Goal: Task Accomplishment & Management: Complete application form

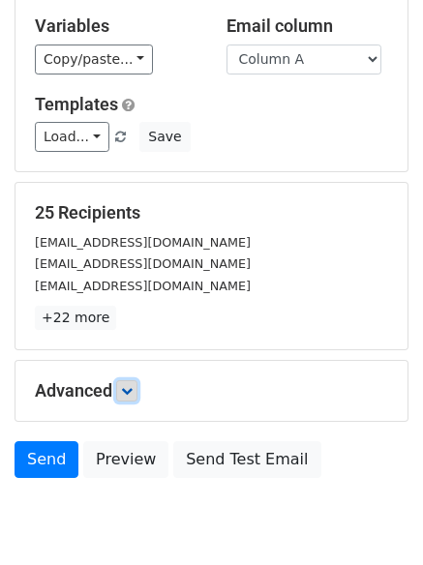
click at [122, 393] on link at bounding box center [126, 390] width 21 height 21
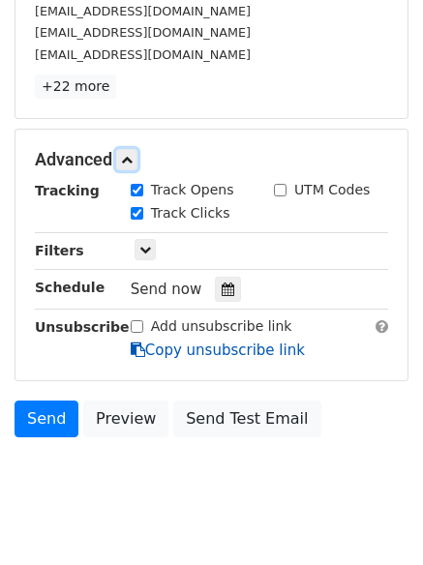
scroll to position [342, 0]
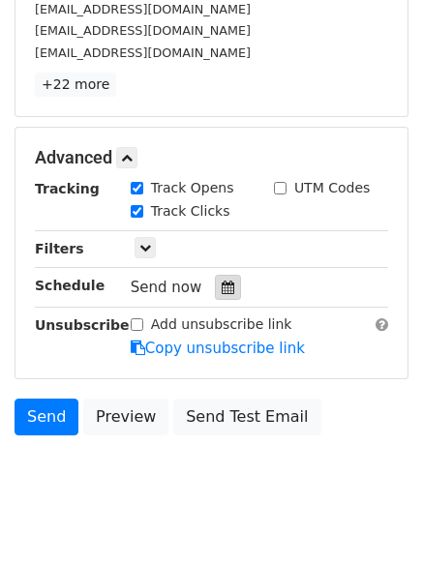
click at [215, 290] on div at bounding box center [228, 287] width 26 height 25
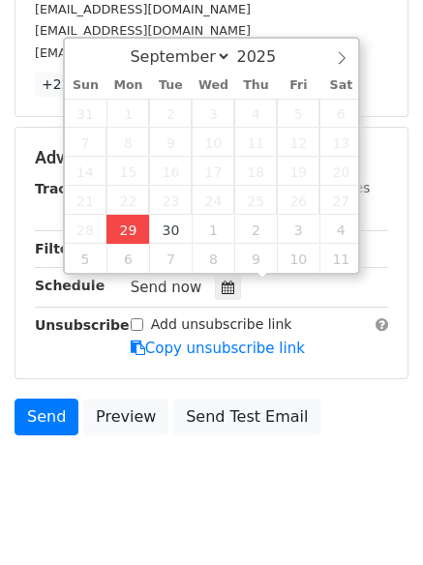
type input "2025-09-29 13:18"
type input "01"
type input "18"
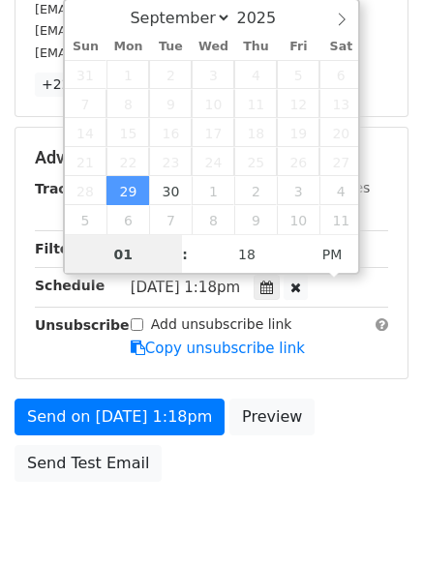
scroll to position [1, 0]
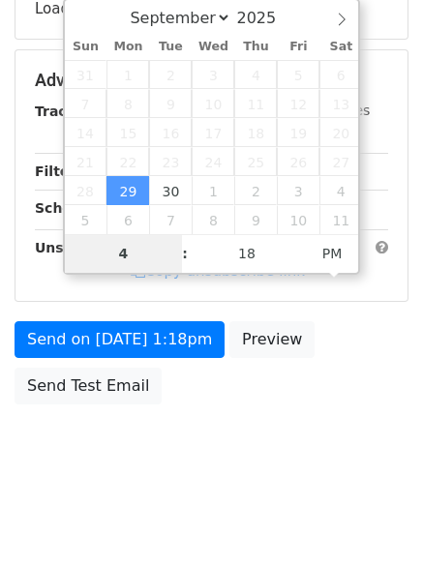
type input "4"
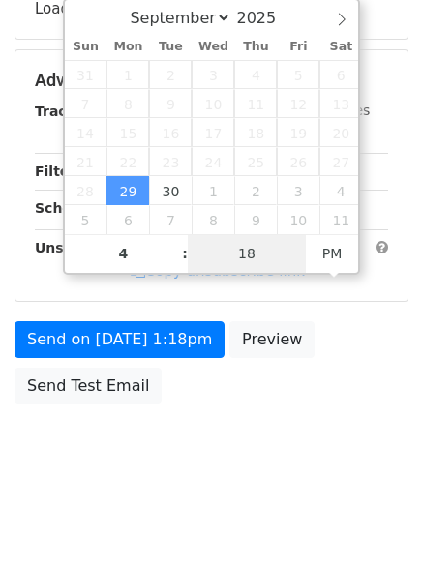
type input "2025-09-29 16:18"
type input "04"
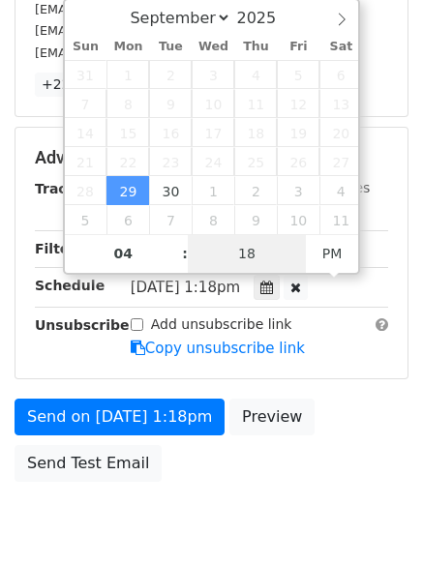
type input "1"
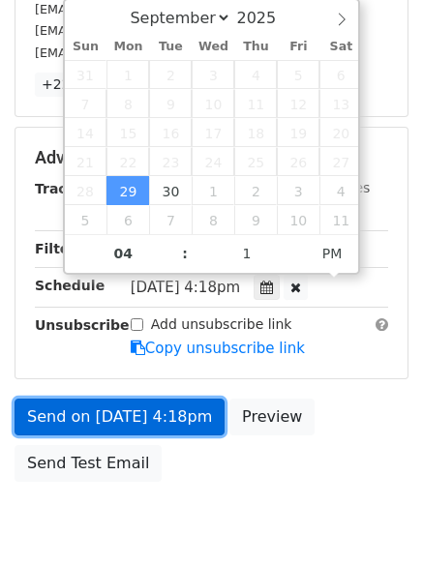
type input "2025-09-29 16:01"
click at [130, 410] on link "Send on Sep 29 at 4:18pm" at bounding box center [120, 416] width 210 height 37
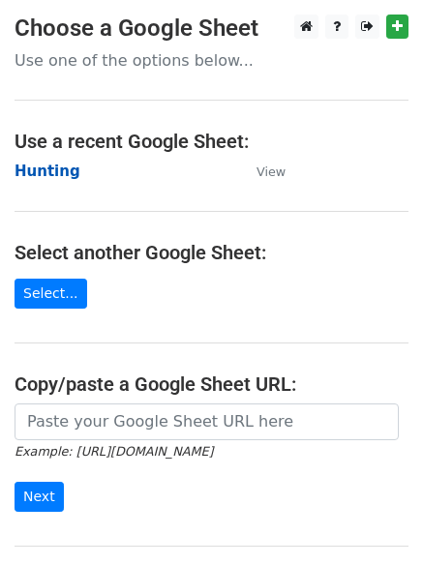
click at [47, 169] on strong "Hunting" at bounding box center [48, 170] width 66 height 17
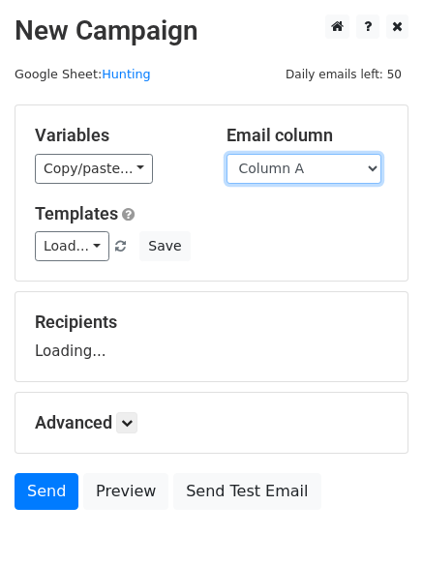
click at [267, 167] on select "Column A Column B Column C Column D Column E Column F" at bounding box center [303, 169] width 155 height 30
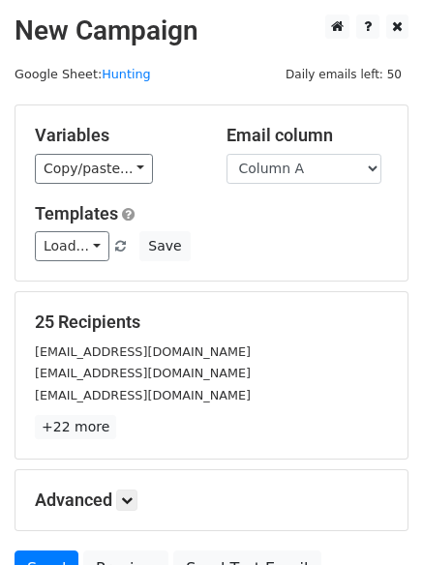
click at [262, 215] on h5 "Templates" at bounding box center [211, 213] width 353 height 21
click at [283, 168] on select "Column A Column B Column C Column D Column E Column F" at bounding box center [303, 169] width 155 height 30
select select "Column B"
click at [226, 154] on select "Column A Column B Column C Column D Column E Column F" at bounding box center [303, 169] width 155 height 30
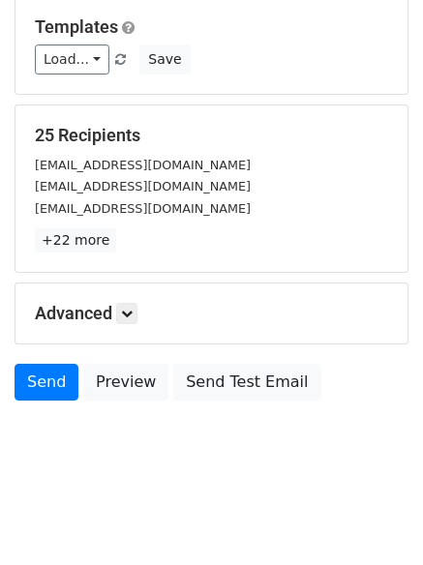
click at [133, 293] on div "Advanced Tracking Track Opens UTM Codes Track Clicks Filters Only include sprea…" at bounding box center [211, 313] width 392 height 60
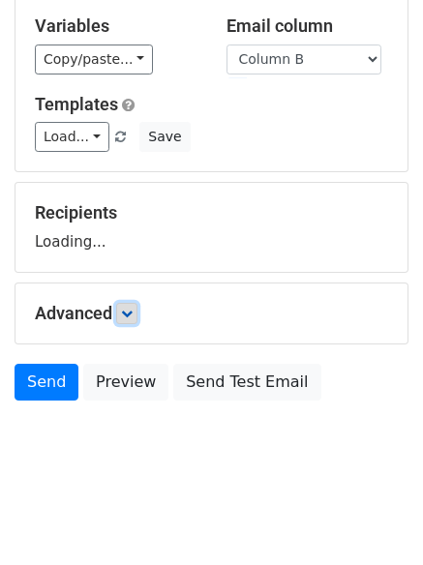
click at [129, 313] on icon at bounding box center [127, 314] width 12 height 12
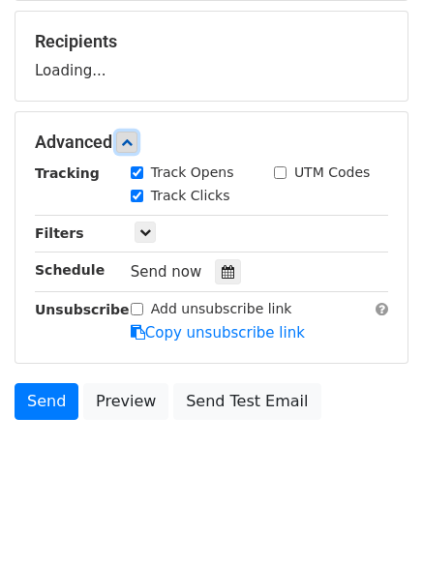
scroll to position [281, 0]
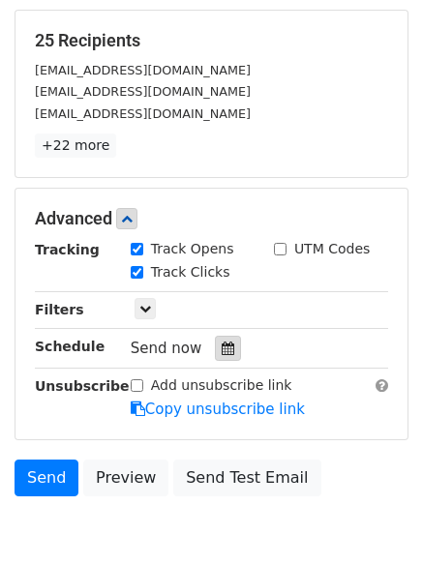
click at [215, 344] on div at bounding box center [228, 348] width 26 height 25
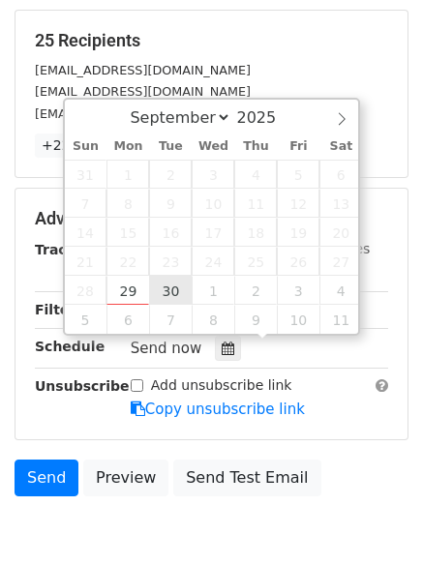
type input "2025-09-30 12:00"
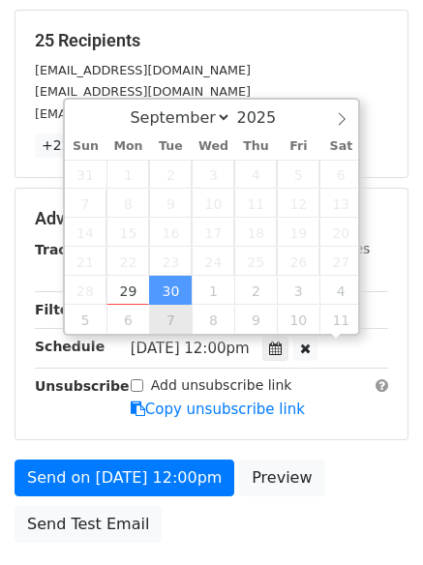
scroll to position [1, 0]
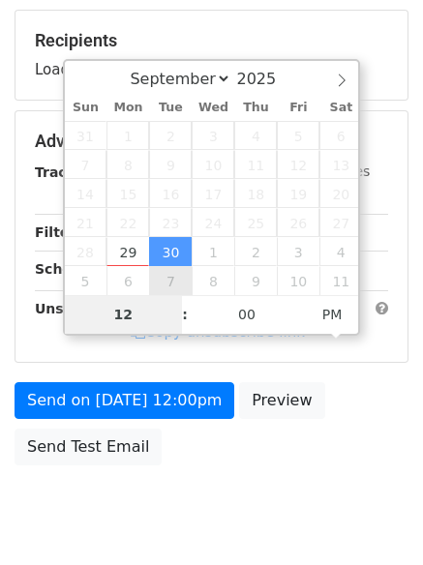
type input "5"
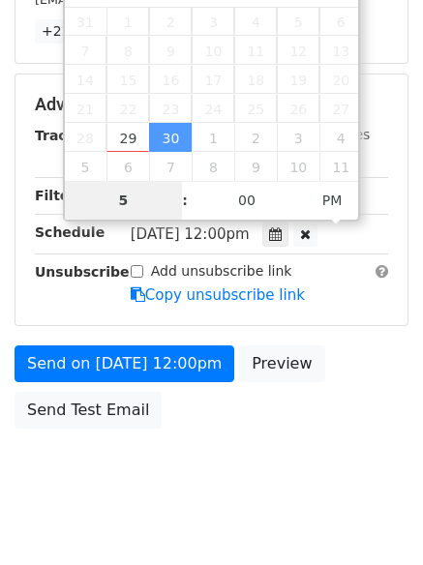
scroll to position [423, 0]
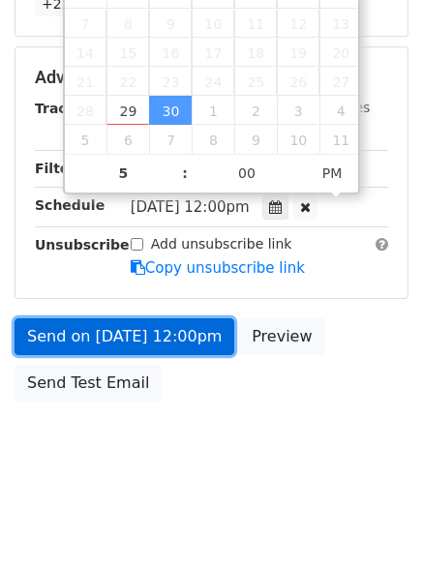
type input "2025-09-30 17:00"
click at [153, 335] on link "Send on Sep 30 at 12:00pm" at bounding box center [125, 336] width 220 height 37
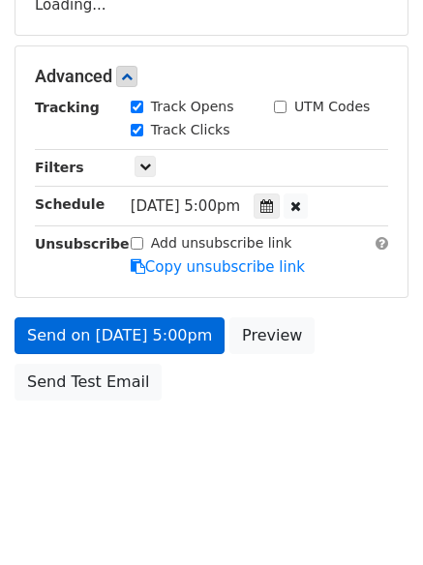
scroll to position [345, 0]
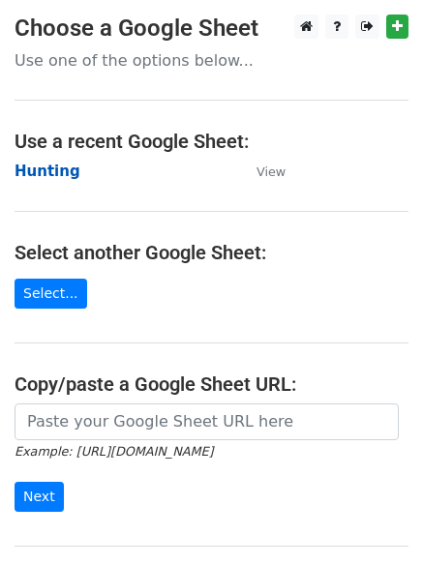
click at [45, 174] on strong "Hunting" at bounding box center [48, 170] width 66 height 17
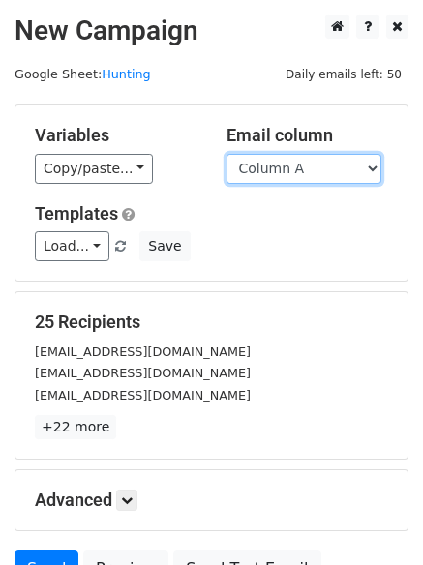
click at [320, 168] on select "Column A Column B Column C Column D Column E Column F" at bounding box center [303, 169] width 155 height 30
select select "Column C"
click at [226, 154] on select "Column A Column B Column C Column D Column E Column F" at bounding box center [303, 169] width 155 height 30
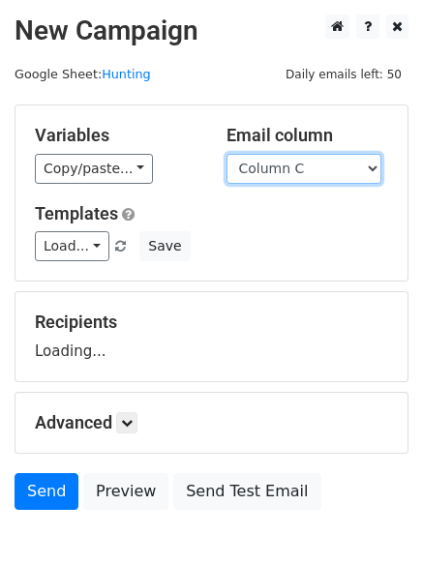
click at [310, 163] on select "Column A Column B Column C Column D Column E Column F" at bounding box center [303, 169] width 155 height 30
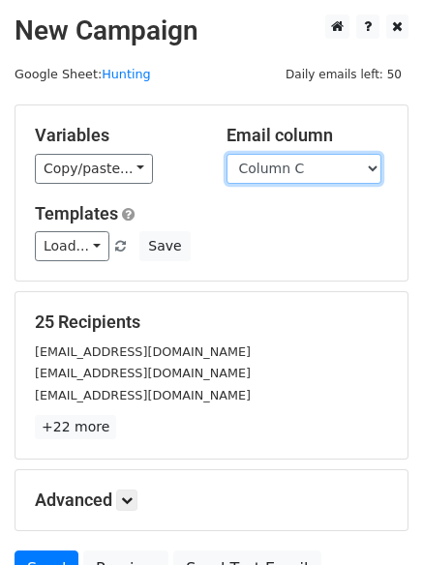
click at [310, 163] on select "Column A Column B Column C Column D Column E Column F" at bounding box center [303, 169] width 155 height 30
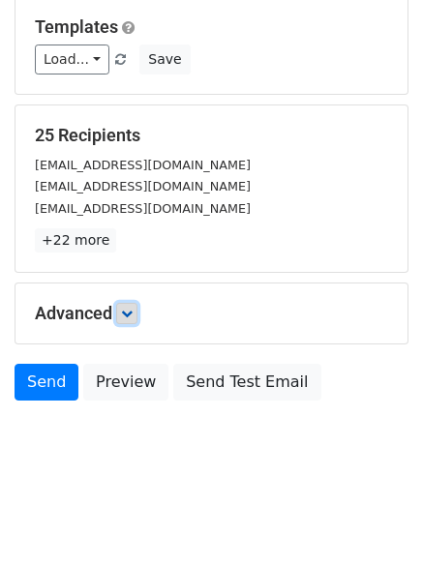
click at [126, 310] on icon at bounding box center [127, 314] width 12 height 12
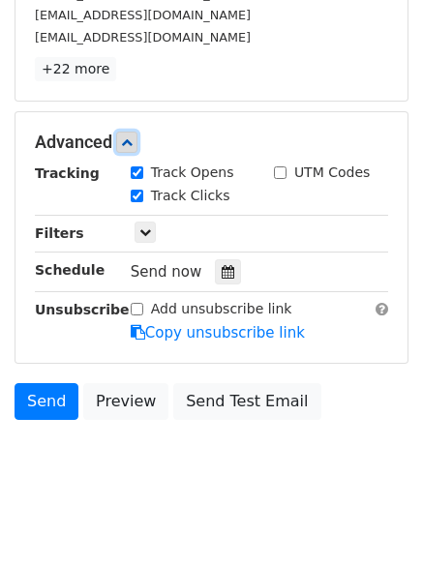
scroll to position [359, 0]
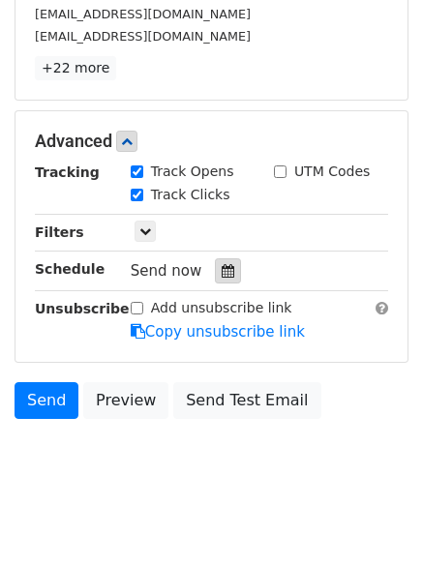
click at [221, 277] on icon at bounding box center [227, 271] width 13 height 14
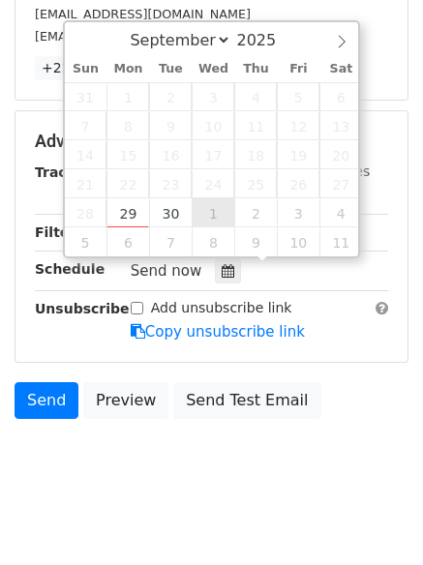
type input "2025-10-01 12:00"
select select "9"
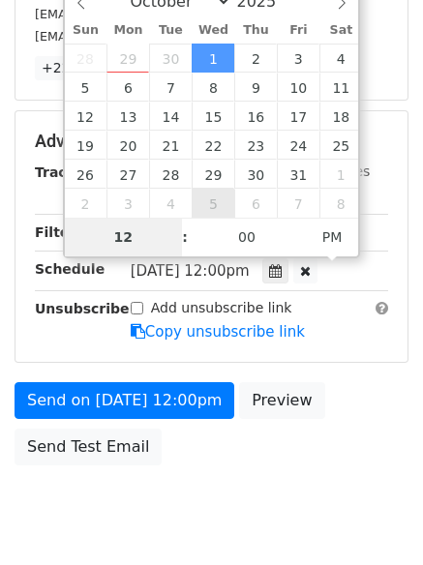
scroll to position [345, 0]
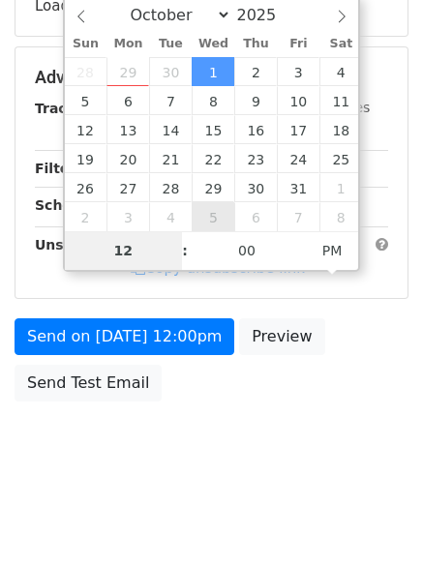
type input "6"
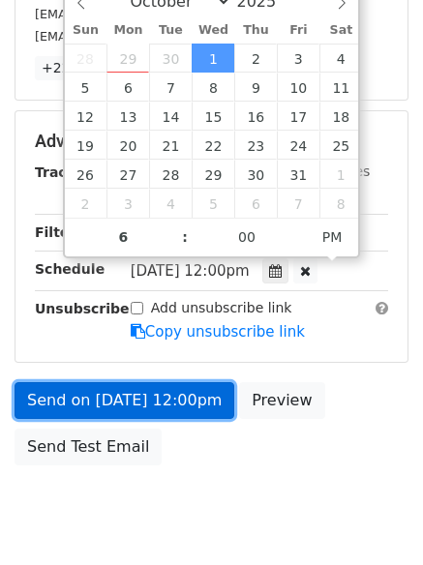
type input "2025-10-01 18:00"
click at [147, 404] on link "Send on Oct 1 at 12:00pm" at bounding box center [125, 400] width 220 height 37
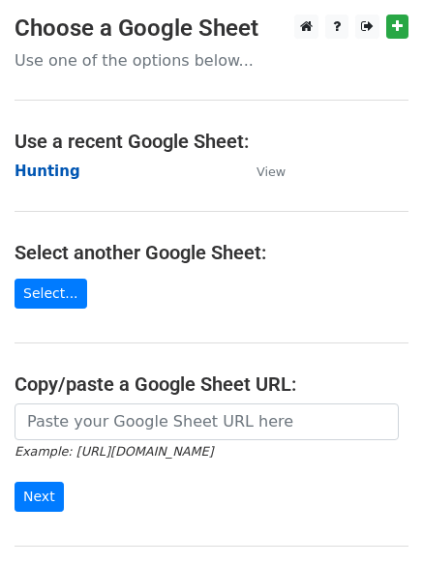
click at [65, 171] on strong "Hunting" at bounding box center [48, 170] width 66 height 17
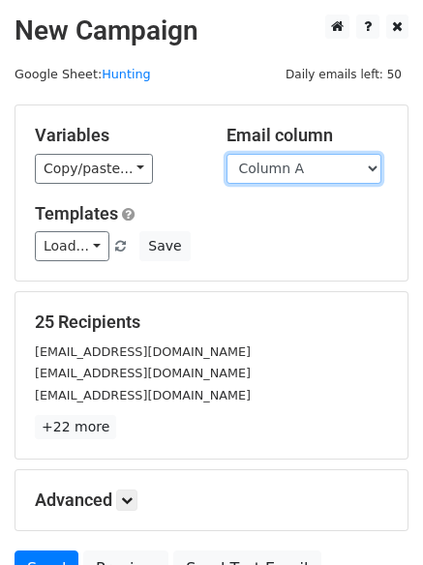
drag, startPoint x: 0, startPoint y: 0, endPoint x: 296, endPoint y: 162, distance: 337.6
click at [296, 162] on select "Column A Column B Column C Column D Column E Column F" at bounding box center [303, 169] width 155 height 30
select select "Column D"
click at [226, 154] on select "Column A Column B Column C Column D Column E Column F" at bounding box center [303, 169] width 155 height 30
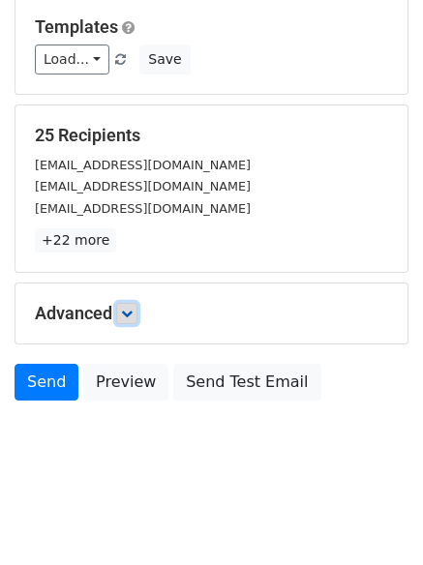
click at [133, 310] on icon at bounding box center [127, 314] width 12 height 12
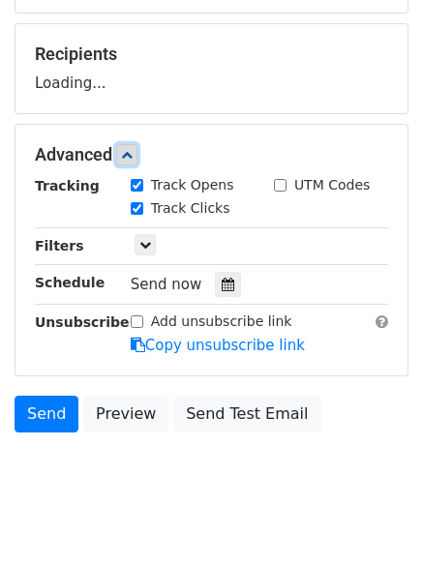
scroll to position [280, 0]
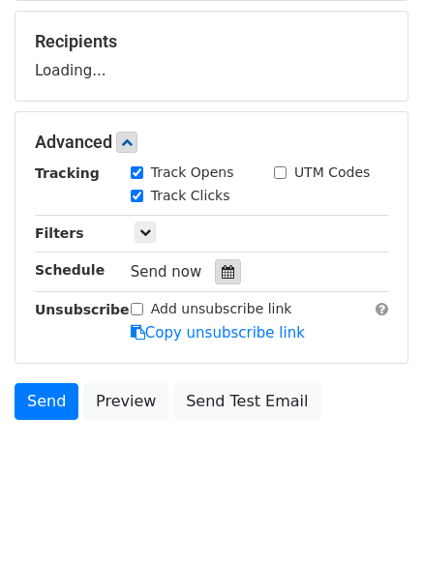
click at [222, 209] on div "Track Clicks" at bounding box center [187, 197] width 143 height 23
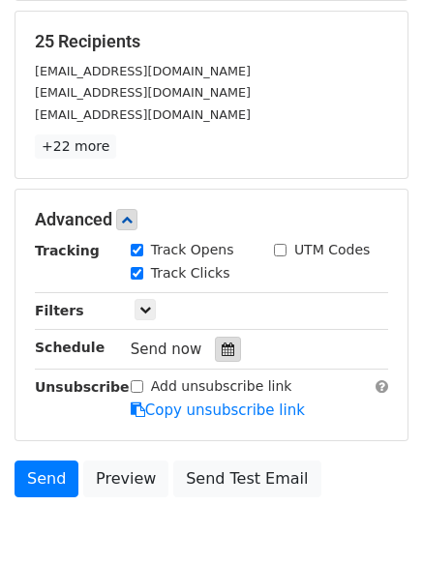
click at [215, 351] on div at bounding box center [228, 349] width 26 height 25
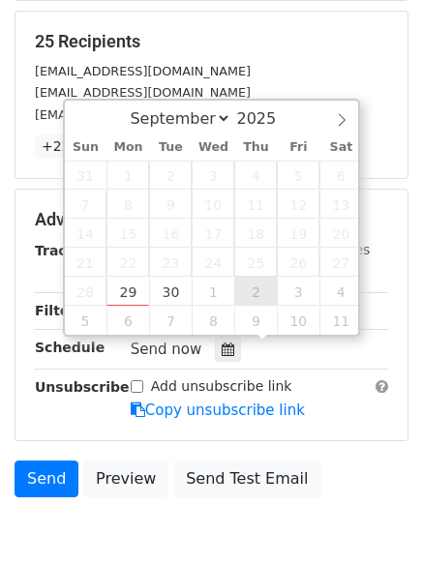
type input "2025-10-02 12:00"
select select "9"
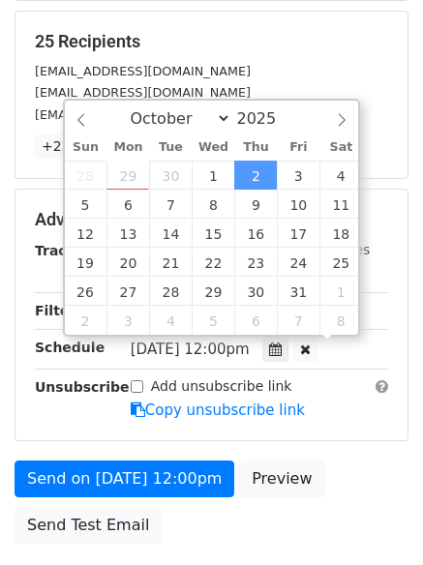
scroll to position [1, 0]
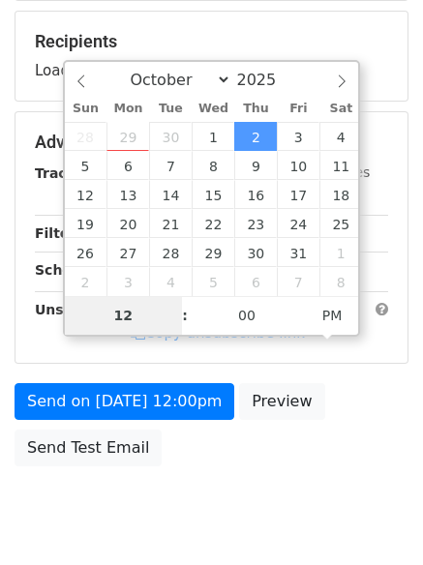
type input "7"
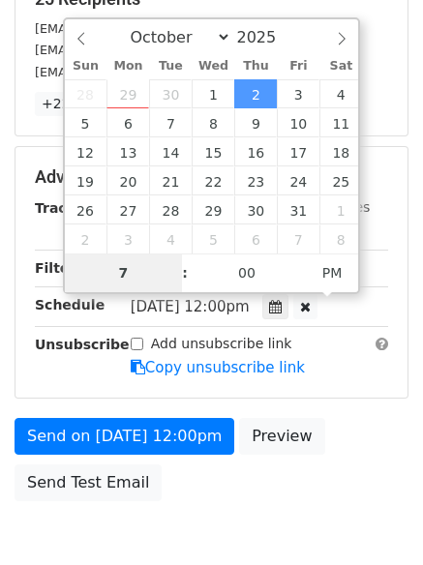
scroll to position [345, 0]
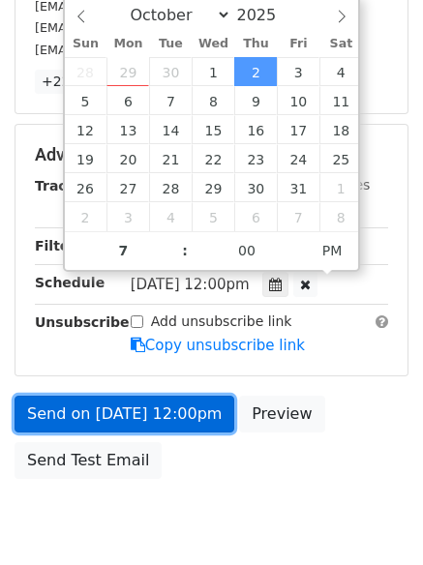
type input "2025-10-02 19:00"
click at [158, 411] on link "Send on Oct 2 at 12:00pm" at bounding box center [125, 414] width 220 height 37
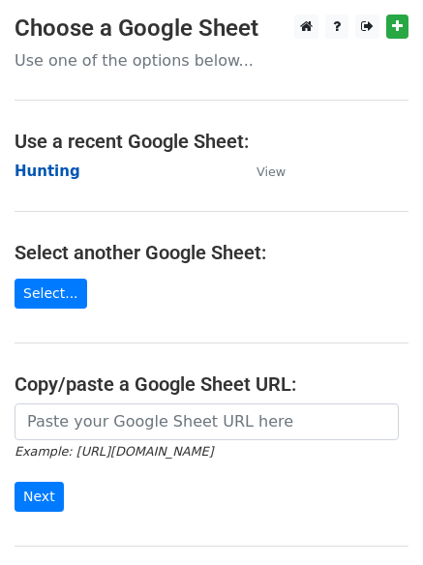
click at [59, 167] on strong "Hunting" at bounding box center [48, 170] width 66 height 17
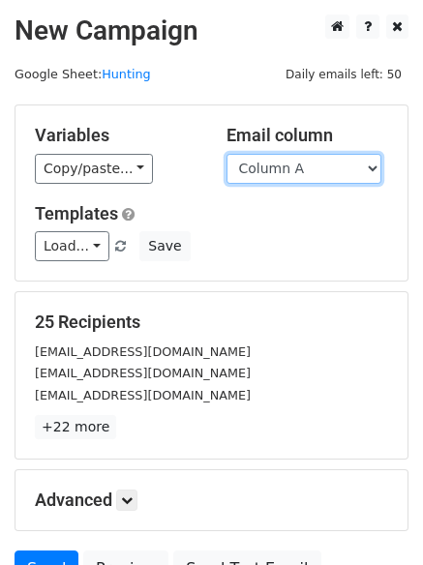
click at [353, 179] on select "Column A Column B Column C Column D Column E Column F" at bounding box center [303, 169] width 155 height 30
select select "Column E"
click at [226, 154] on select "Column A Column B Column C Column D Column E Column F" at bounding box center [303, 169] width 155 height 30
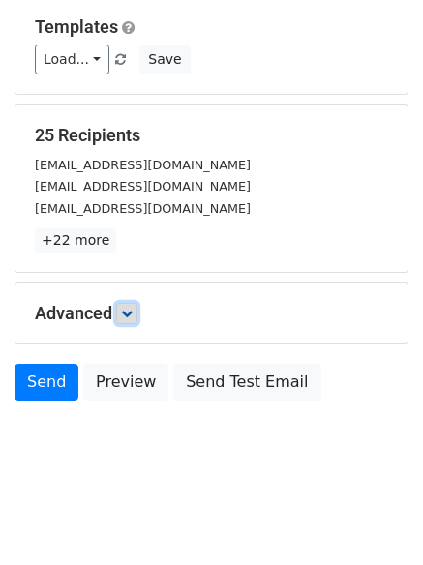
click at [131, 311] on icon at bounding box center [127, 314] width 12 height 12
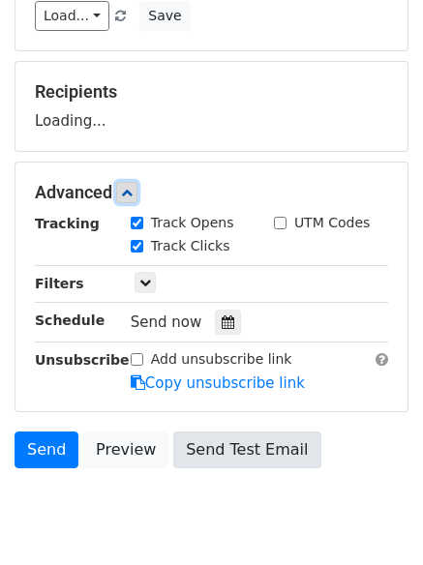
scroll to position [283, 0]
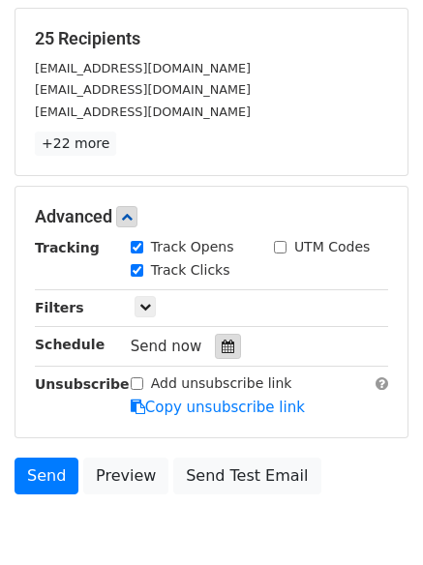
click at [221, 342] on icon at bounding box center [227, 346] width 13 height 14
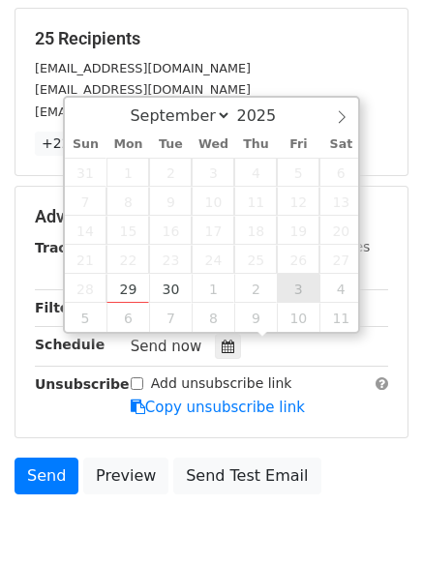
type input "2025-10-03 12:00"
select select "9"
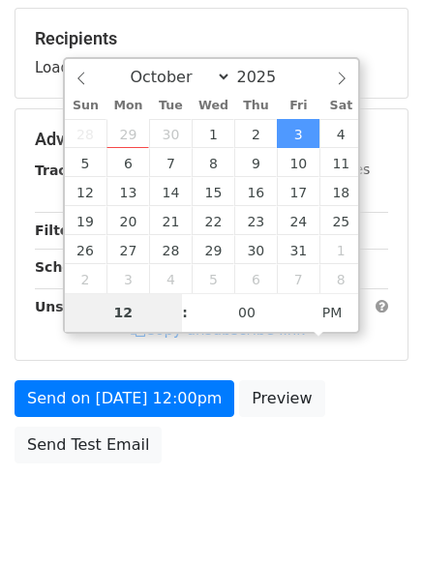
type input "8"
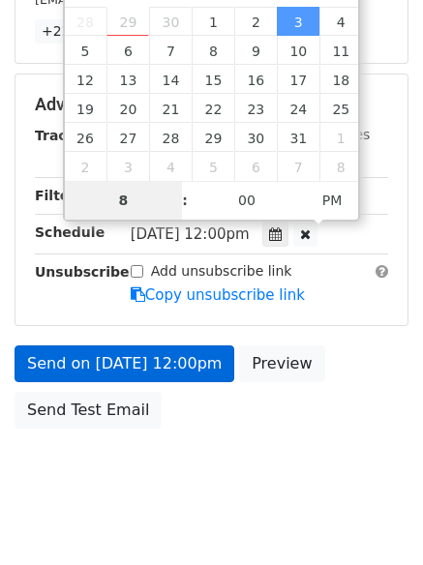
scroll to position [423, 0]
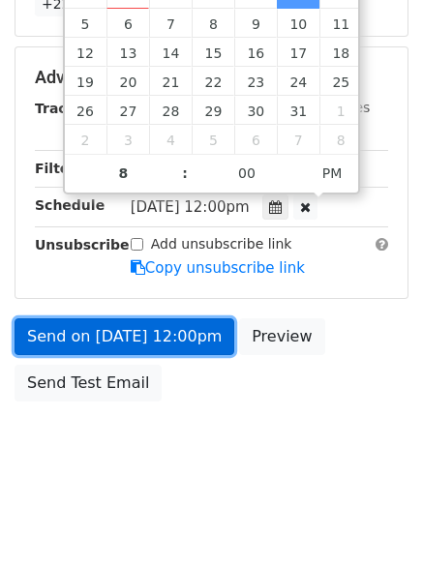
type input "2025-10-03 20:00"
click at [147, 339] on link "Send on Oct 3 at 12:00pm" at bounding box center [125, 336] width 220 height 37
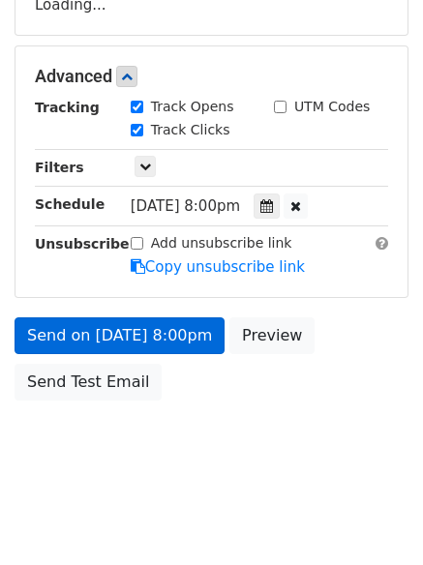
scroll to position [345, 0]
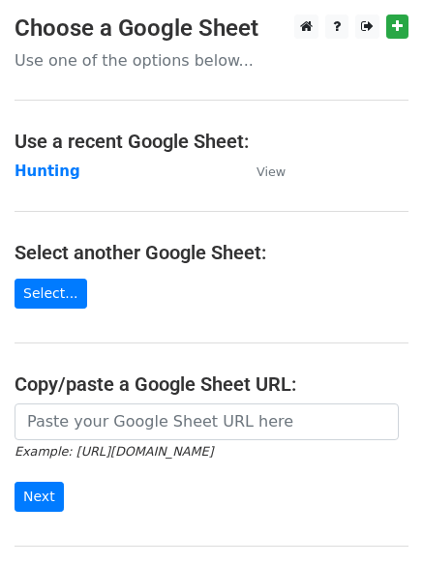
click at [45, 161] on td "Hunting" at bounding box center [126, 172] width 222 height 22
click at [47, 178] on strong "Hunting" at bounding box center [48, 170] width 66 height 17
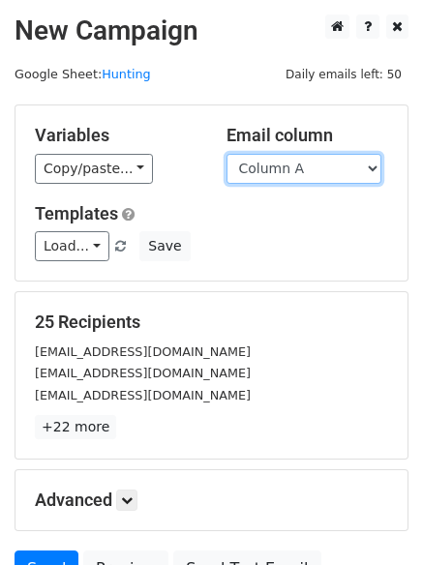
drag, startPoint x: 0, startPoint y: 0, endPoint x: 346, endPoint y: 171, distance: 386.3
click at [346, 171] on select "Column A Column B Column C Column D Column E Column F" at bounding box center [303, 169] width 155 height 30
select select "Column F"
click at [226, 154] on select "Column A Column B Column C Column D Column E Column F" at bounding box center [303, 169] width 155 height 30
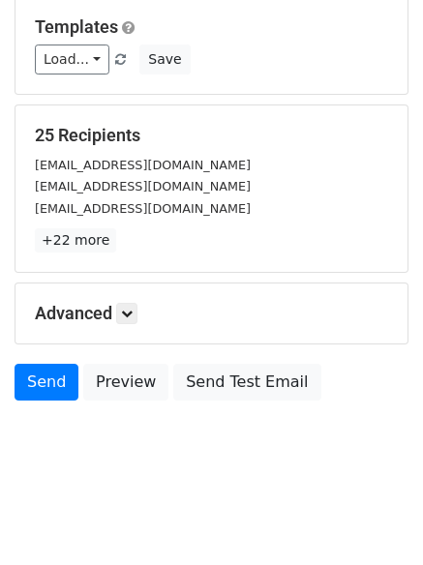
click at [131, 309] on h5 "Advanced" at bounding box center [211, 313] width 353 height 21
click at [155, 316] on h5 "Advanced" at bounding box center [211, 313] width 353 height 21
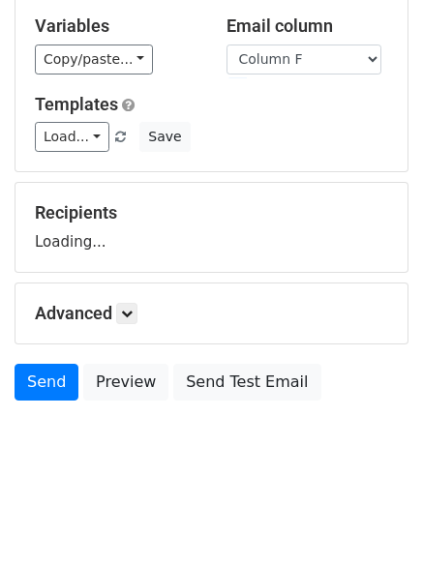
scroll to position [109, 0]
click at [143, 316] on h5 "Advanced" at bounding box center [211, 313] width 353 height 21
click at [137, 314] on link at bounding box center [126, 313] width 21 height 21
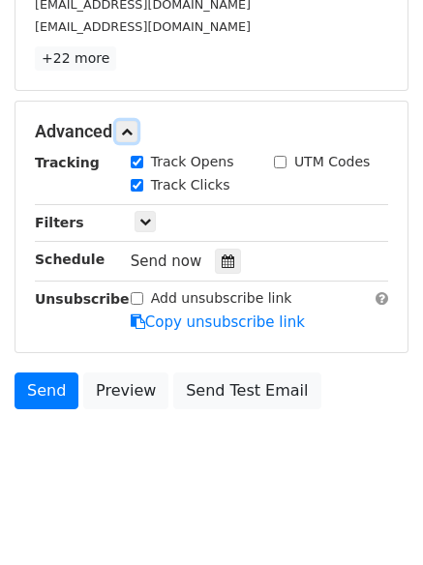
scroll to position [376, 0]
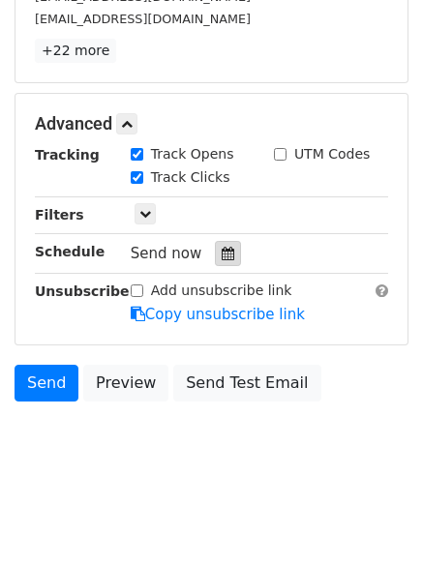
click at [221, 252] on icon at bounding box center [227, 254] width 13 height 14
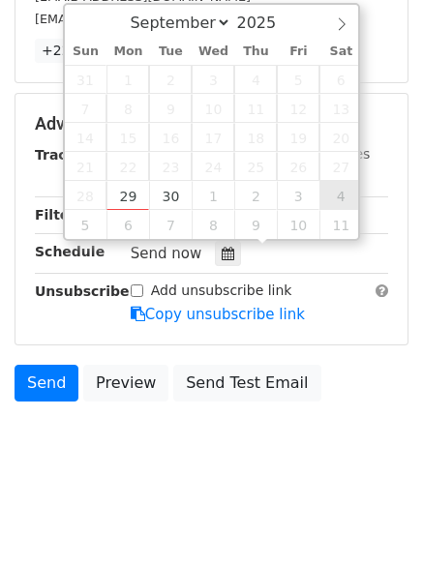
type input "[DATE] 12:00"
select select "9"
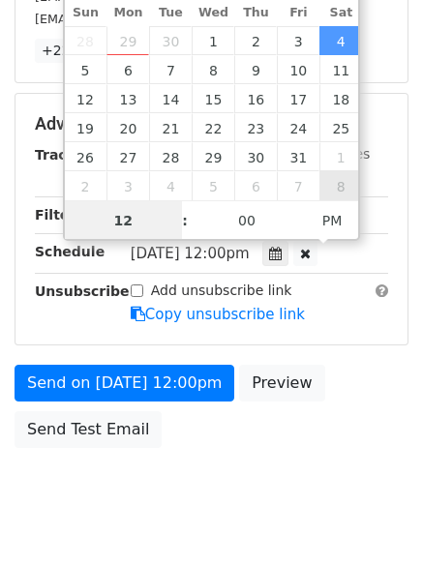
scroll to position [1, 0]
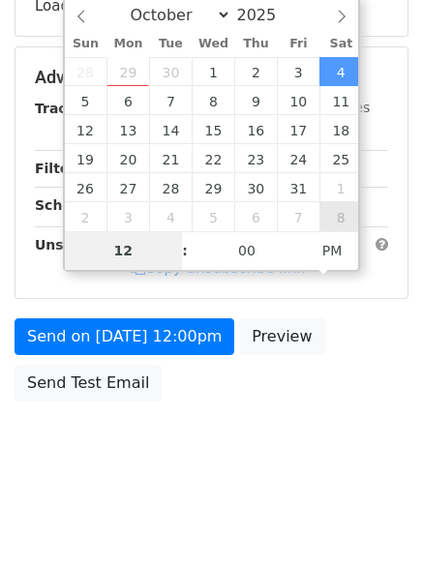
type input "9"
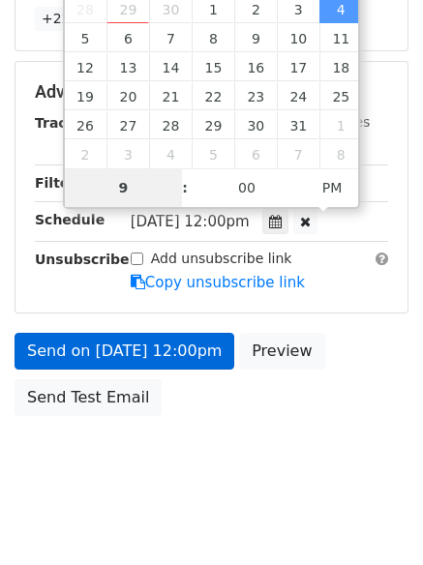
scroll to position [423, 0]
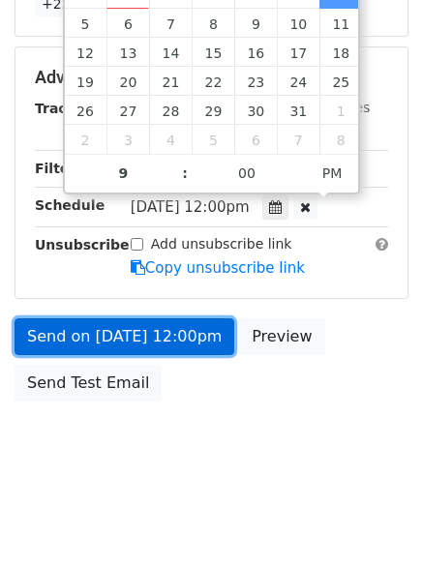
type input "[DATE] 21:00"
click at [175, 325] on link "Send on [DATE] 12:00pm" at bounding box center [125, 336] width 220 height 37
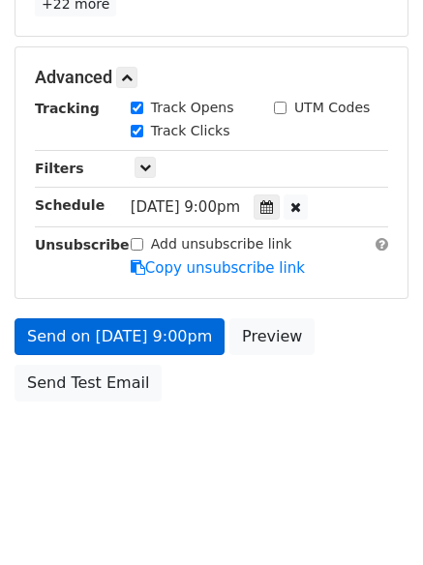
scroll to position [345, 0]
